Goal: Use online tool/utility: Utilize a website feature to perform a specific function

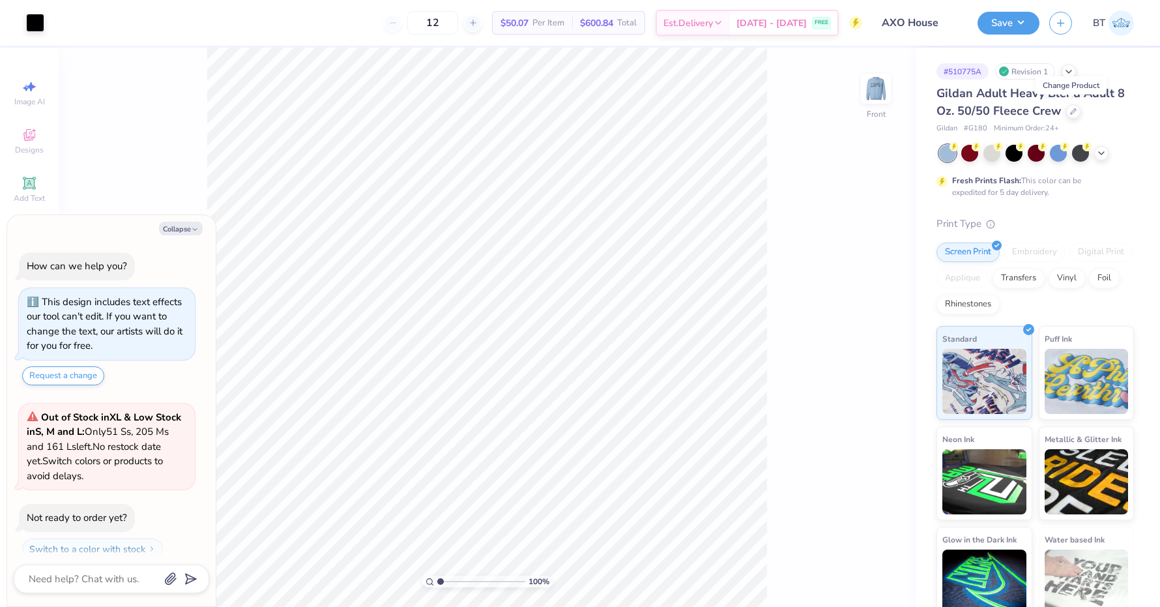
scroll to position [34, 0]
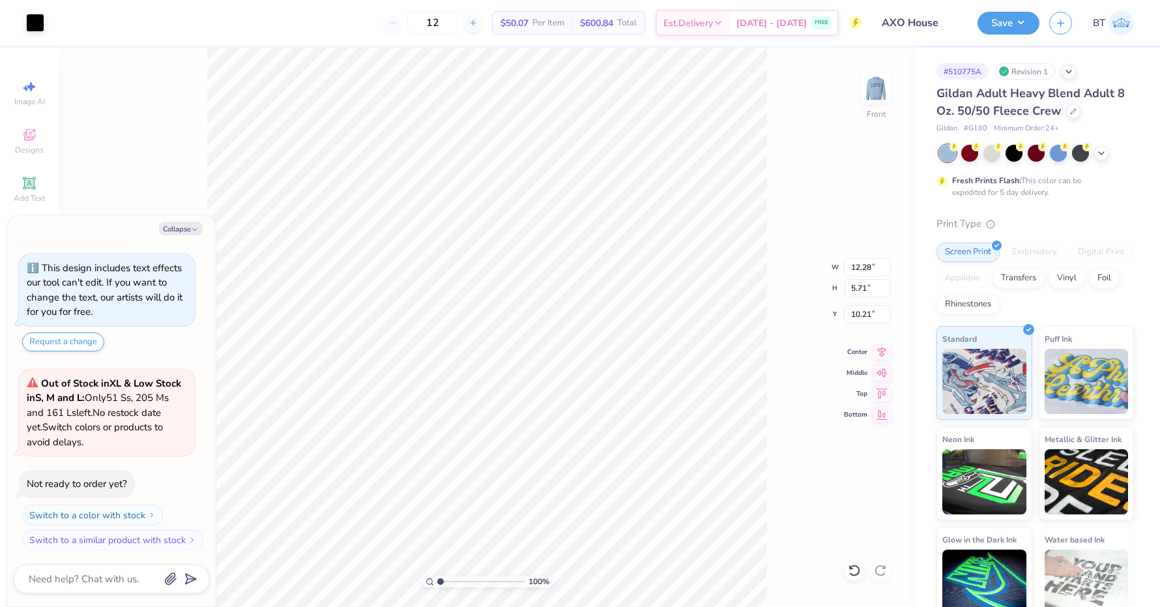
type textarea "x"
type input "6.85"
type textarea "x"
type input "0.63"
type input "0.49"
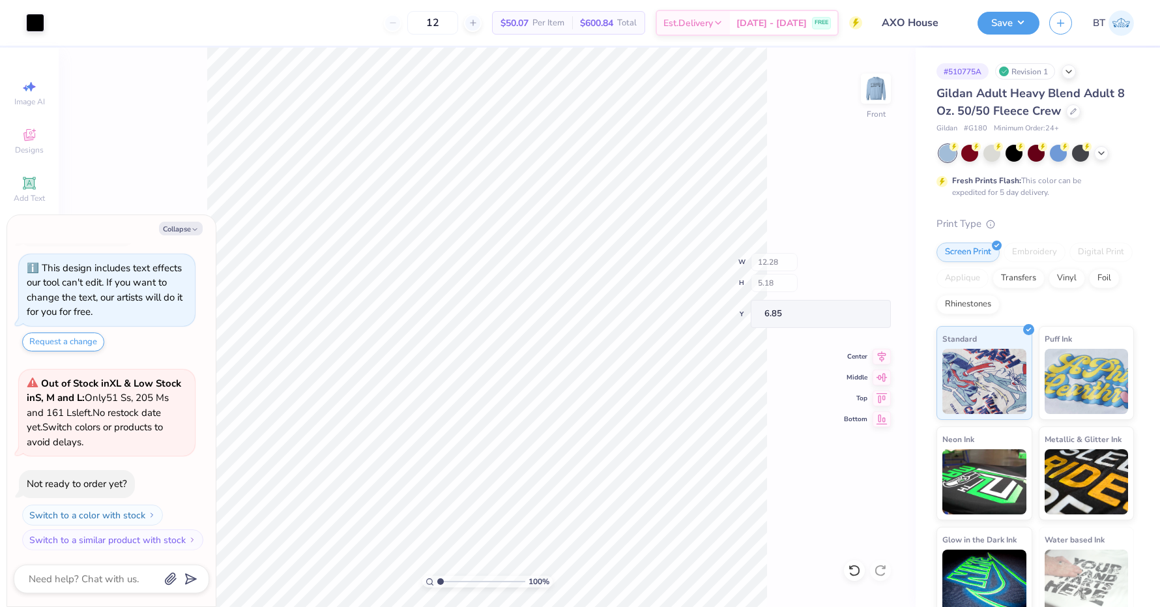
type input "11.15"
type textarea "x"
type input "5.66"
type textarea "x"
type input "9.53"
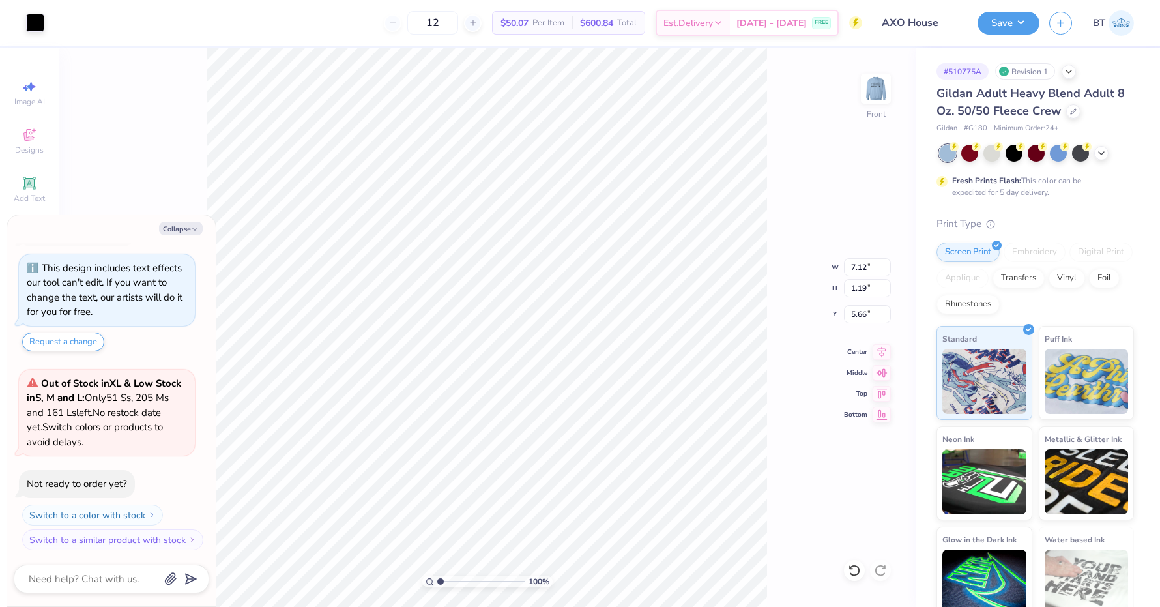
type input "1.59"
type input "5.26"
type textarea "x"
type input "11.91"
type input "1.98"
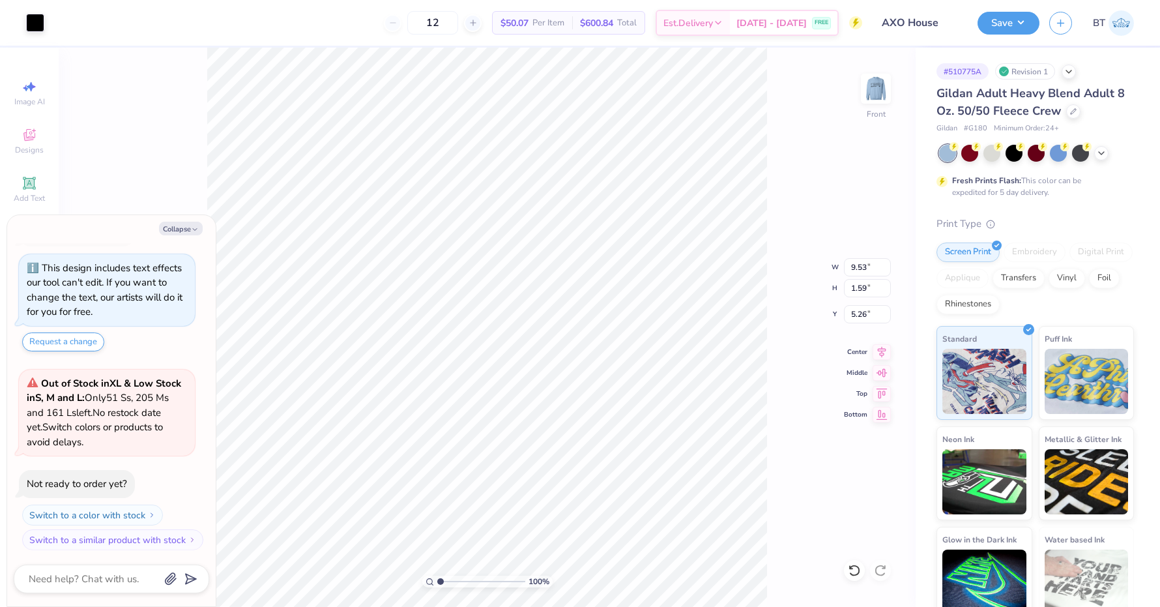
type input "4.86"
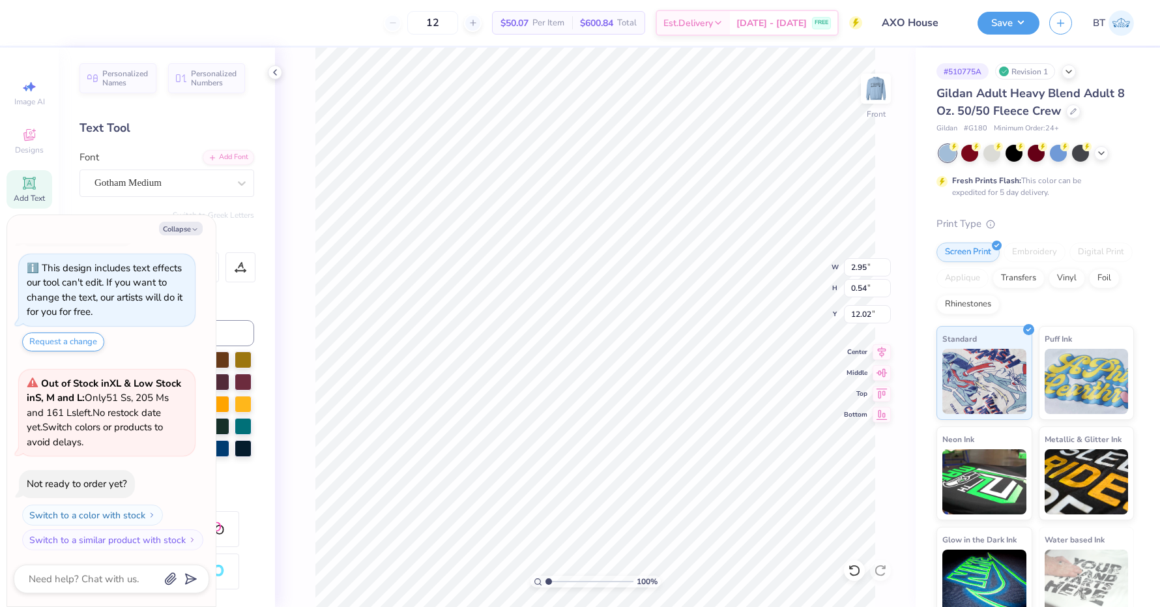
type textarea "x"
type input "11.21"
type textarea "x"
type input "12.03"
type textarea "x"
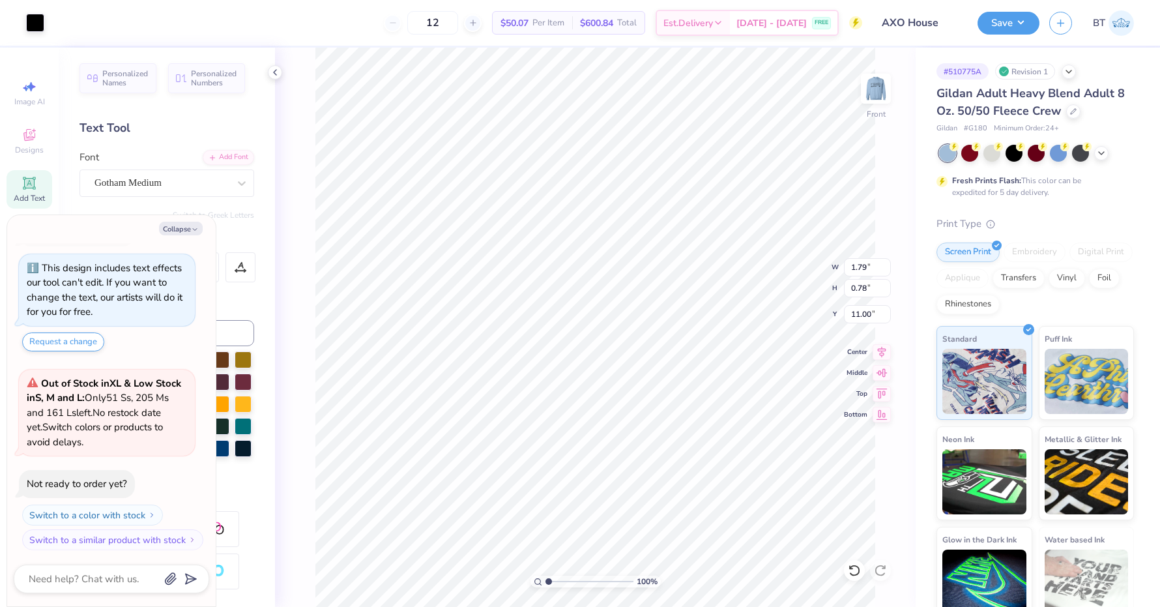
type input "10.65"
type textarea "x"
type input "2.77"
type input "1.21"
type textarea "x"
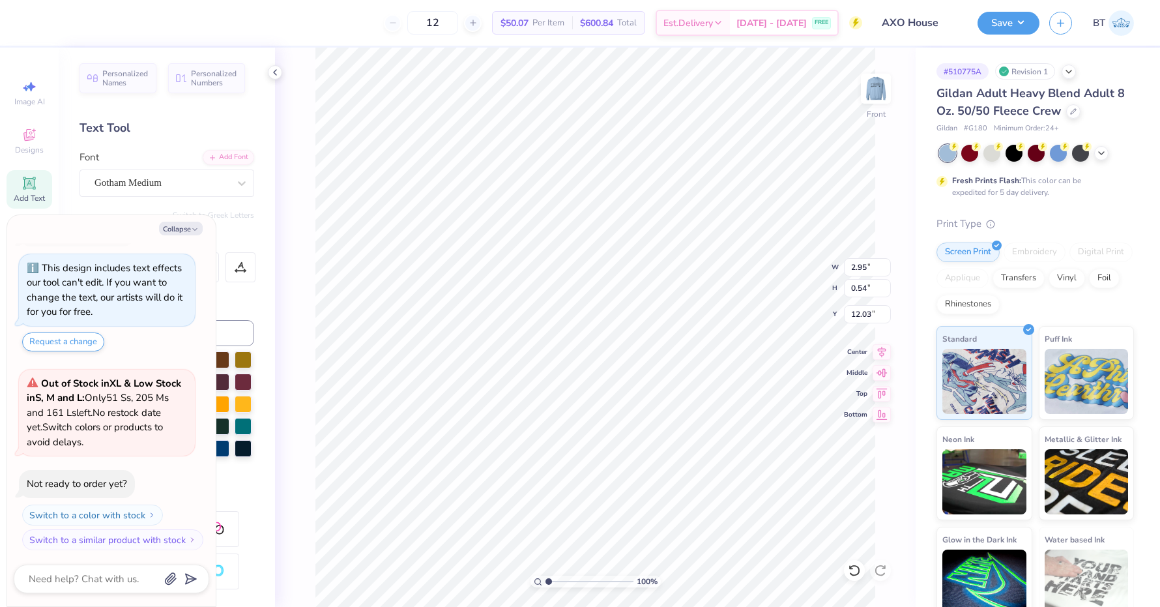
type input "11.26"
type textarea "x"
type input "11.53"
type textarea "x"
type input "14.70"
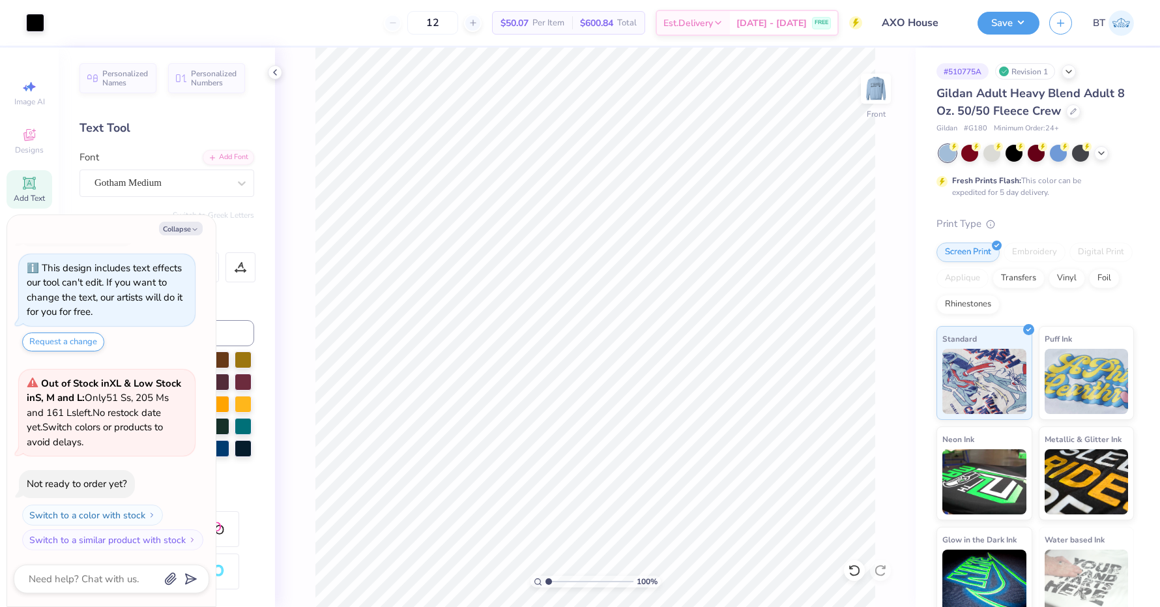
type textarea "x"
